Goal: Navigation & Orientation: Find specific page/section

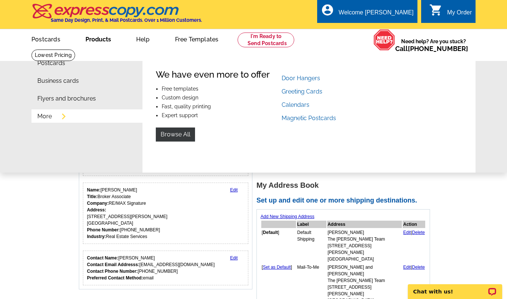
click at [45, 119] on link "More" at bounding box center [44, 117] width 14 height 6
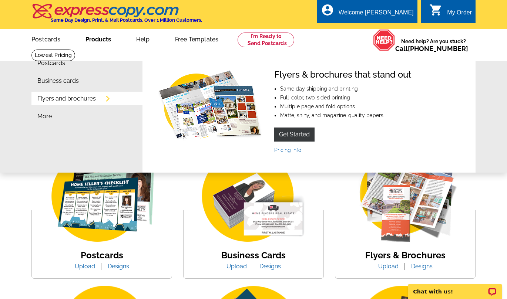
click at [91, 37] on link "Products" at bounding box center [98, 38] width 49 height 17
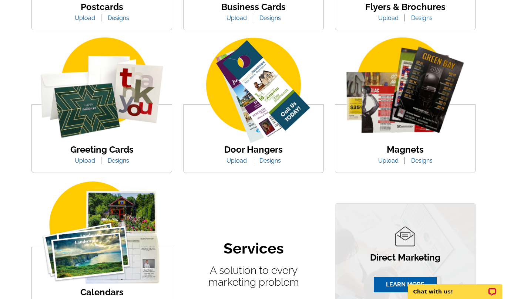
scroll to position [136, 0]
